Goal: Information Seeking & Learning: Learn about a topic

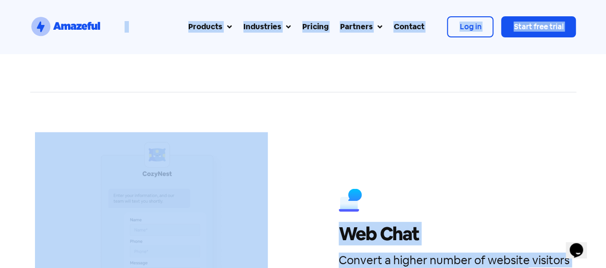
scroll to position [1438, 0]
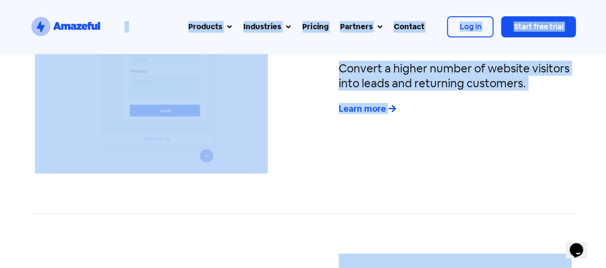
click at [406, 195] on div "Web Chat Convert a higher number of website visitors into leads and returning c…" at bounding box center [303, 57] width 546 height 289
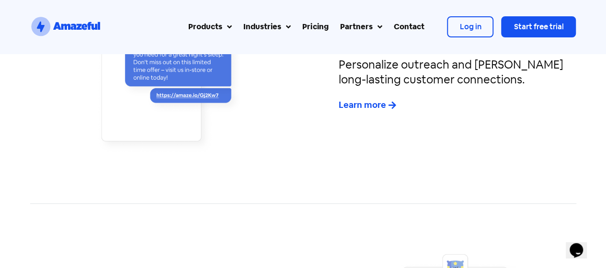
scroll to position [1917, 0]
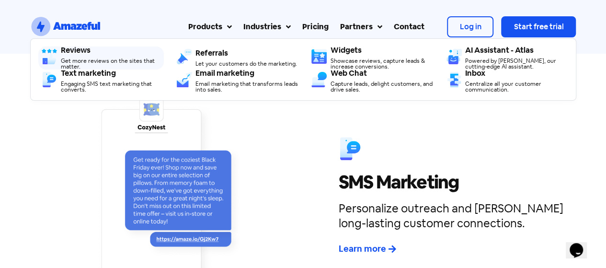
click at [73, 55] on div "Reviews Get more reviews on the sites that matter." at bounding box center [112, 57] width 103 height 23
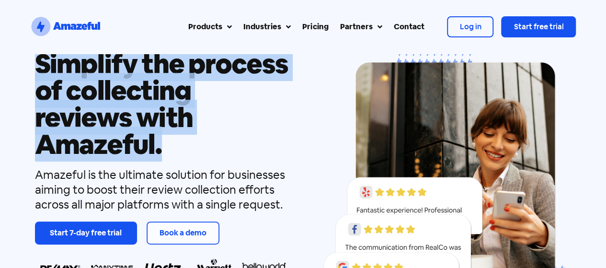
click at [30, 96] on div "Simplify the process of collecting reviews with Amazeful. Amazeful is the ultim…" at bounding box center [162, 182] width 265 height 293
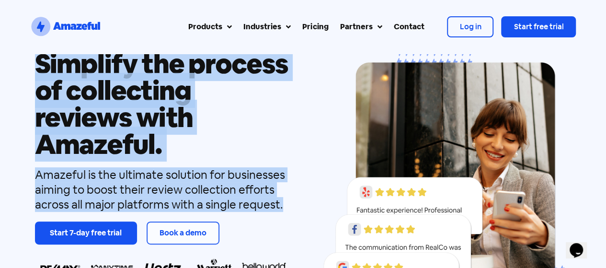
drag, startPoint x: 39, startPoint y: 68, endPoint x: 284, endPoint y: 204, distance: 280.9
click at [284, 204] on div "Simplify the process of collecting reviews with Amazeful. Amazeful is the ultim…" at bounding box center [162, 182] width 265 height 293
copy div "Simplify the process of collecting reviews with Amazeful. Amazeful is the ultim…"
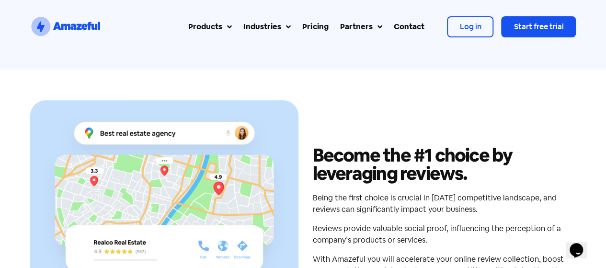
scroll to position [431, 0]
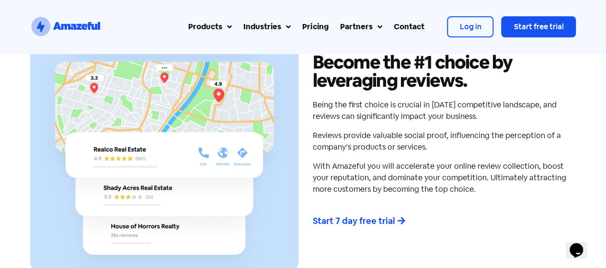
click at [315, 60] on h2 "Become the #1 choice by leveraging reviews." at bounding box center [442, 71] width 259 height 36
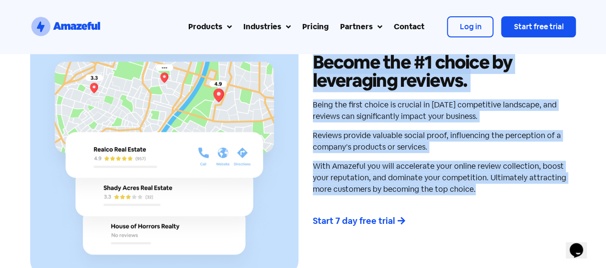
drag, startPoint x: 315, startPoint y: 60, endPoint x: 557, endPoint y: 191, distance: 275.0
click at [557, 191] on div "Become the #1 choice by leveraging reviews. Being the first choice is crucial i…" at bounding box center [442, 141] width 268 height 268
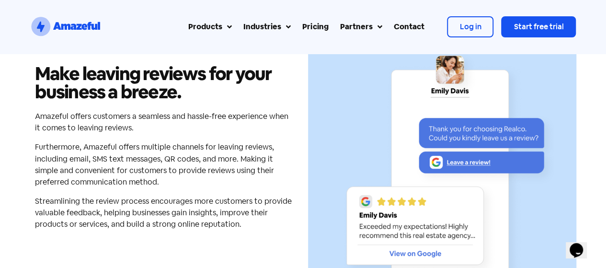
scroll to position [767, 0]
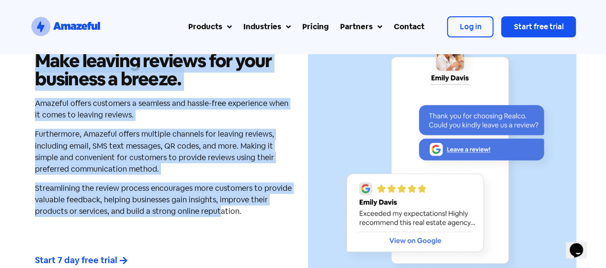
drag, startPoint x: 35, startPoint y: 59, endPoint x: 218, endPoint y: 216, distance: 241.0
click at [218, 216] on div "Make leaving reviews for your business a breeze. Amazeful offers customers a se…" at bounding box center [164, 160] width 268 height 268
copy div "Make leaving reviews for your business a breeze. Amazeful offers customers a se…"
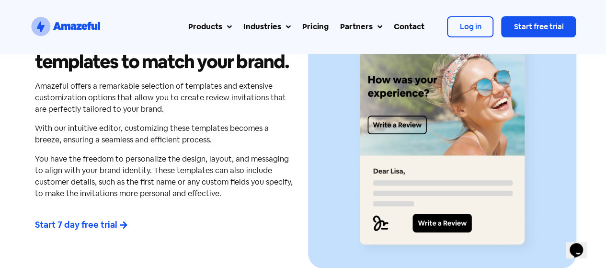
scroll to position [1534, 0]
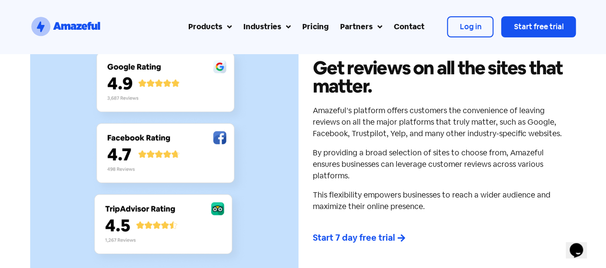
scroll to position [2109, 0]
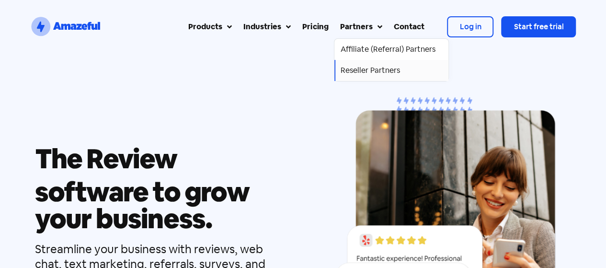
click at [367, 69] on div "Reseller Partners" at bounding box center [369, 71] width 59 height 12
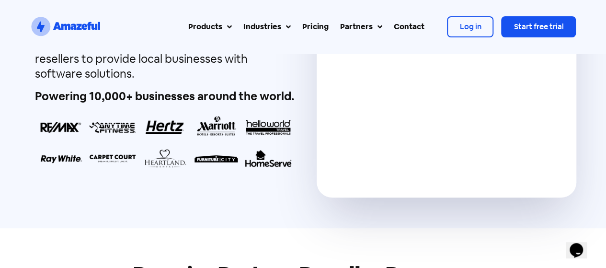
scroll to position [96, 0]
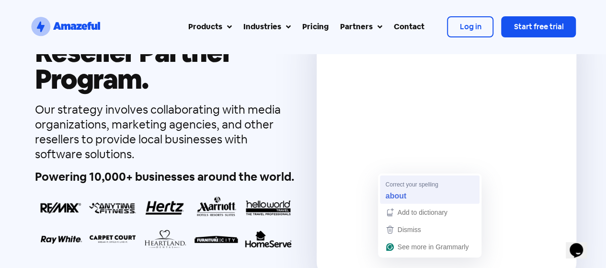
click at [399, 191] on strong "about" at bounding box center [396, 195] width 21 height 11
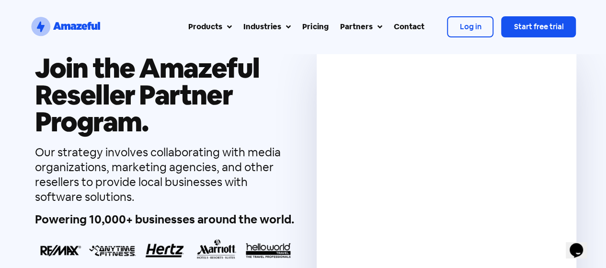
scroll to position [0, 0]
